Goal: Information Seeking & Learning: Learn about a topic

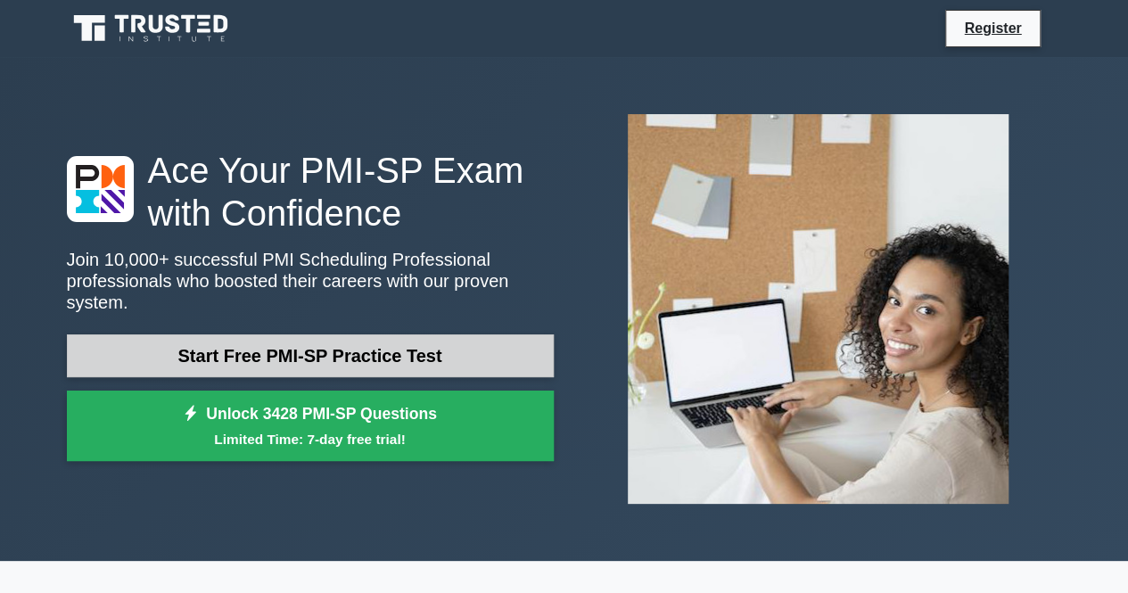
click at [303, 340] on link "Start Free PMI-SP Practice Test" at bounding box center [310, 356] width 487 height 43
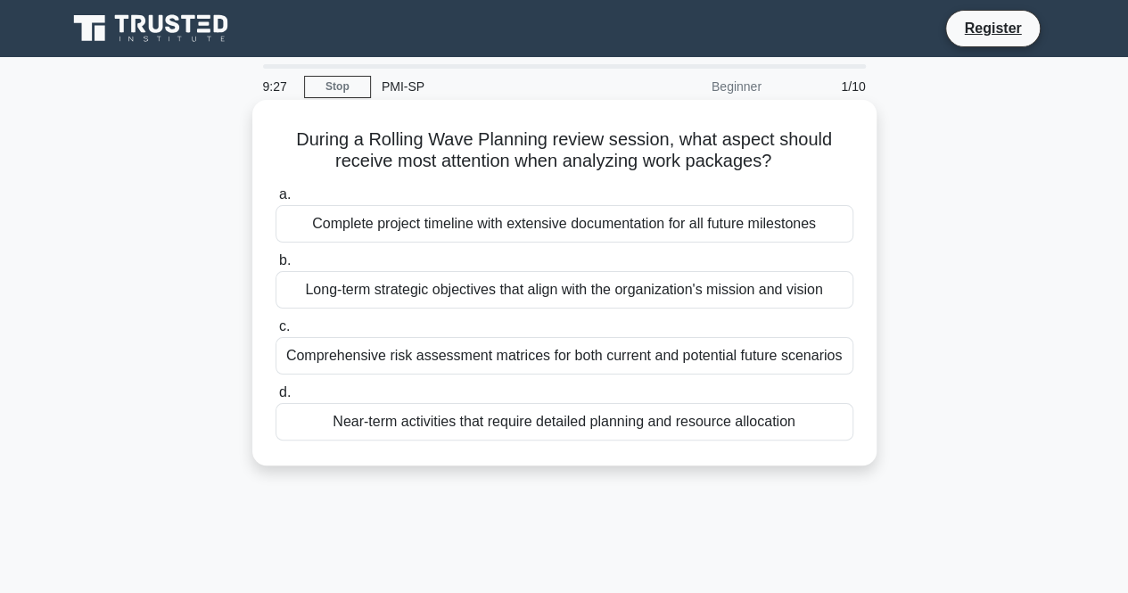
click at [338, 419] on div "Near-term activities that require detailed planning and resource allocation" at bounding box center [565, 421] width 578 height 37
click at [276, 399] on input "d. Near-term activities that require detailed planning and resource allocation" at bounding box center [276, 393] width 0 height 12
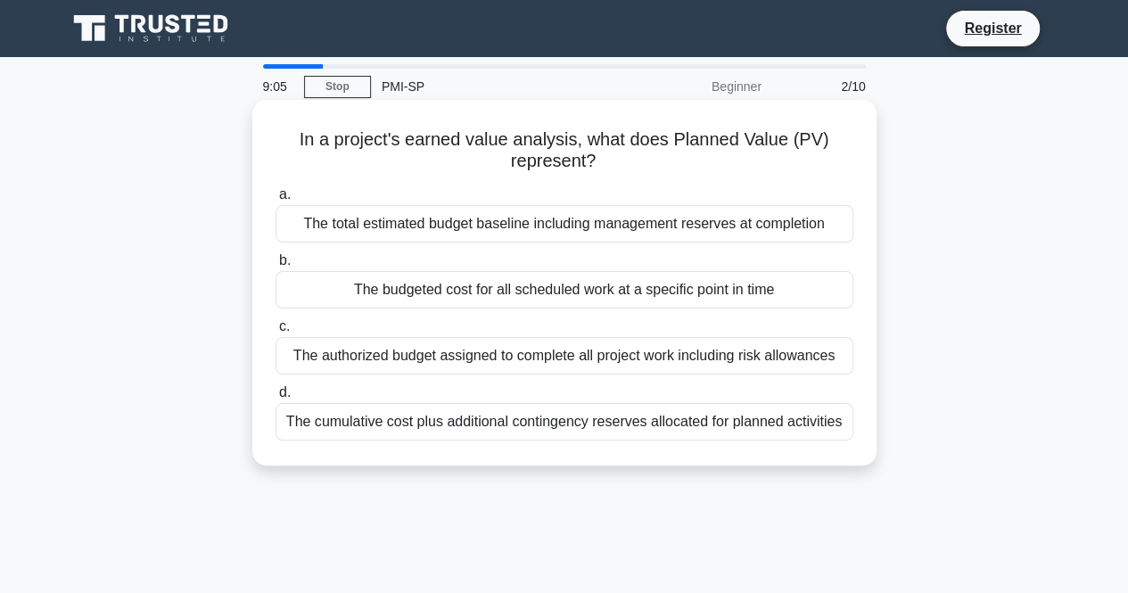
click at [364, 420] on div "The cumulative cost plus additional contingency reserves allocated for planned …" at bounding box center [565, 421] width 578 height 37
click at [276, 399] on input "d. The cumulative cost plus additional contingency reserves allocated for plann…" at bounding box center [276, 393] width 0 height 12
